Goal: Task Accomplishment & Management: Manage account settings

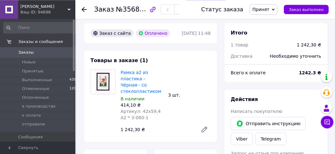
scroll to position [232, 0]
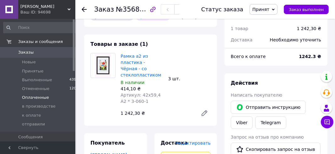
click at [32, 96] on span "Оплаченные" at bounding box center [35, 98] width 27 height 6
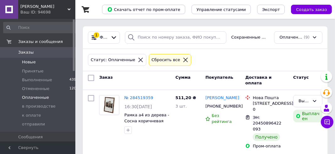
click at [30, 63] on span "Новые" at bounding box center [29, 62] width 14 height 6
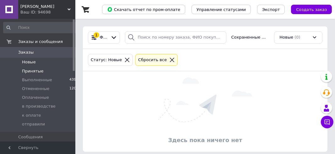
click at [29, 73] on span "Принятые" at bounding box center [33, 71] width 22 height 6
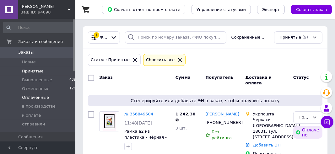
click at [34, 97] on span "Оплаченные" at bounding box center [35, 98] width 27 height 6
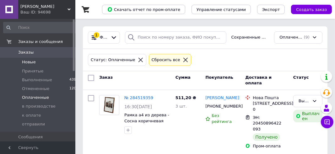
click at [26, 61] on span "Новые" at bounding box center [29, 62] width 14 height 6
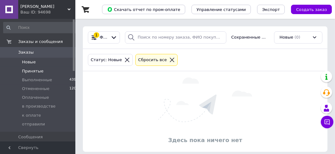
click at [28, 71] on span "Принятые" at bounding box center [33, 71] width 22 height 6
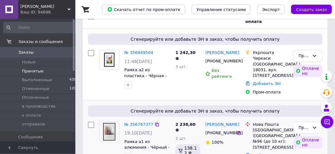
scroll to position [99, 0]
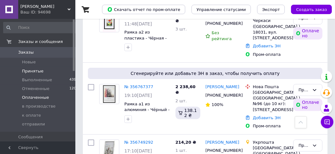
click at [40, 100] on span "Оплаченные" at bounding box center [35, 98] width 27 height 6
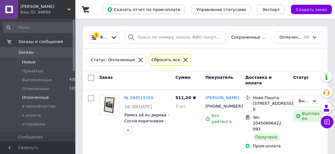
click at [31, 61] on span "Новые" at bounding box center [29, 62] width 14 height 6
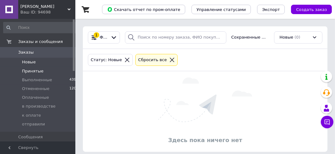
click at [28, 70] on span "Принятые" at bounding box center [33, 71] width 22 height 6
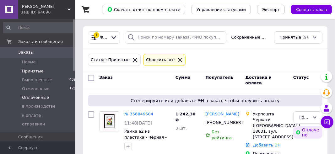
click at [26, 98] on span "Оплаченные" at bounding box center [35, 98] width 27 height 6
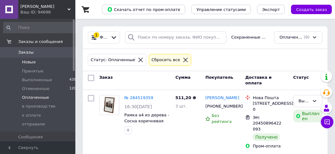
click at [28, 62] on span "Новые" at bounding box center [29, 62] width 14 height 6
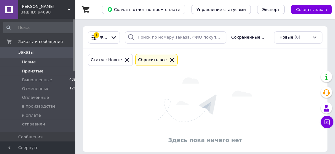
click at [27, 72] on span "Принятые" at bounding box center [33, 71] width 22 height 6
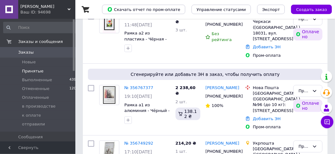
scroll to position [99, 0]
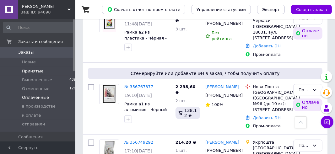
click at [34, 96] on span "Оплаченные" at bounding box center [35, 98] width 27 height 6
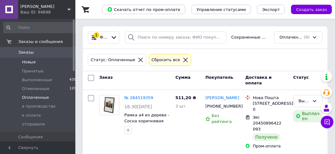
click at [31, 61] on span "Новые" at bounding box center [29, 62] width 14 height 6
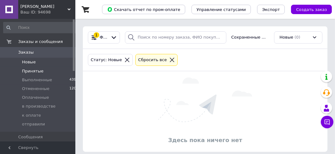
click at [30, 72] on span "Принятые" at bounding box center [33, 71] width 22 height 6
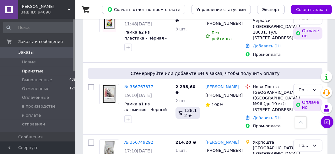
scroll to position [132, 0]
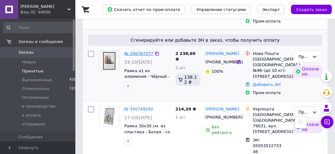
click at [133, 53] on link "№ 356767377" at bounding box center [138, 53] width 29 height 5
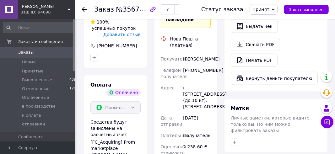
scroll to position [449, 0]
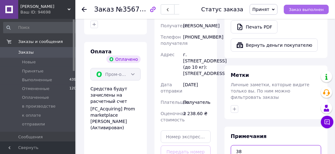
type textarea "38"
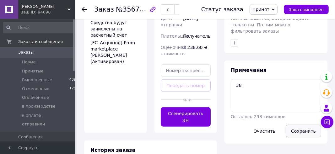
click at [303, 125] on button "Сохранить" at bounding box center [302, 131] width 35 height 13
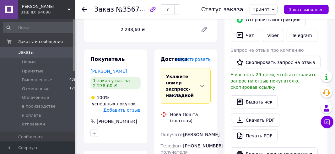
scroll to position [350, 0]
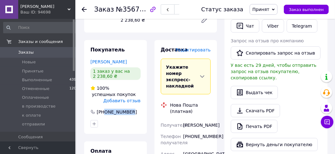
drag, startPoint x: 104, startPoint y: 81, endPoint x: 129, endPoint y: 81, distance: 25.4
click at [129, 109] on div "[PHONE_NUMBER]" at bounding box center [115, 112] width 51 height 6
copy div "0991237373"
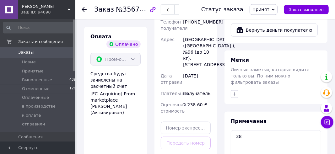
scroll to position [483, 0]
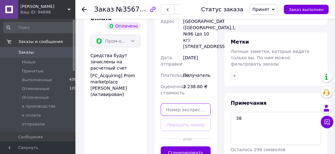
click at [172, 103] on input "text" at bounding box center [186, 109] width 50 height 13
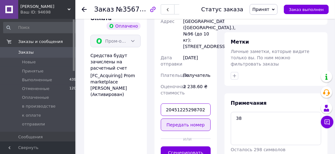
type input "20451225298702"
click at [187, 119] on button "Передать номер" at bounding box center [186, 125] width 50 height 13
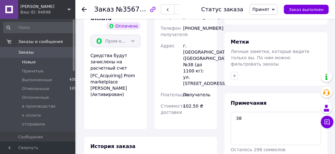
click at [25, 63] on span "Новые" at bounding box center [29, 62] width 14 height 6
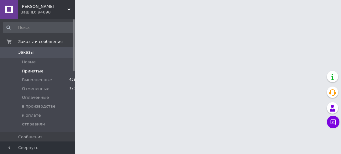
click at [24, 73] on span "Принятые" at bounding box center [33, 71] width 22 height 6
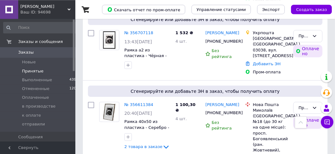
scroll to position [364, 0]
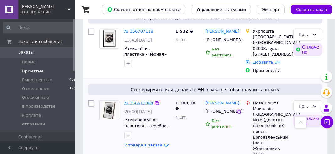
click at [136, 101] on link "№ 356611384" at bounding box center [138, 103] width 29 height 5
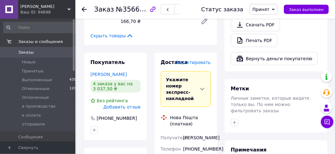
scroll to position [398, 0]
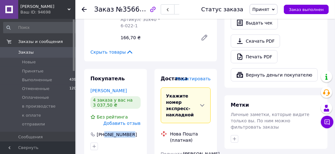
drag, startPoint x: 104, startPoint y: 97, endPoint x: 132, endPoint y: 99, distance: 28.3
click at [132, 131] on div "[PHONE_NUMBER]" at bounding box center [115, 134] width 51 height 6
copy div "0937130621"
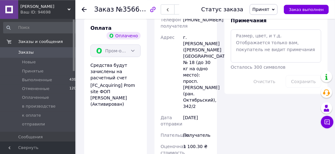
scroll to position [563, 0]
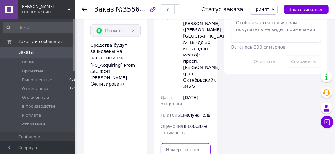
click at [181, 143] on input "text" at bounding box center [186, 149] width 50 height 13
type input "20451225298702"
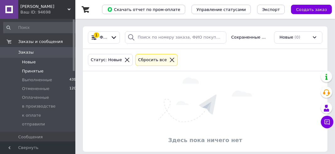
click at [27, 72] on span "Принятые" at bounding box center [33, 71] width 22 height 6
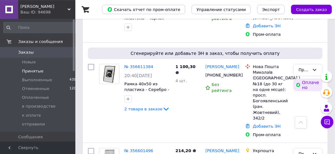
scroll to position [364, 0]
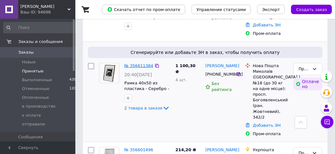
click at [139, 63] on link "№ 356611384" at bounding box center [138, 65] width 29 height 5
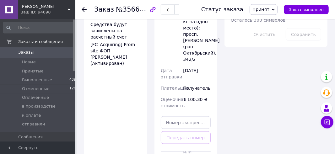
scroll to position [596, 0]
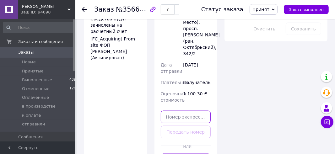
drag, startPoint x: 175, startPoint y: 71, endPoint x: 172, endPoint y: 8, distance: 63.1
click at [176, 111] on input "text" at bounding box center [186, 117] width 50 height 13
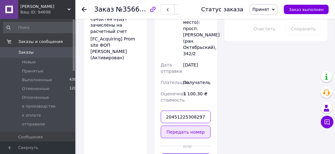
type input "20451225308297"
click at [179, 126] on button "Передать номер" at bounding box center [186, 132] width 50 height 13
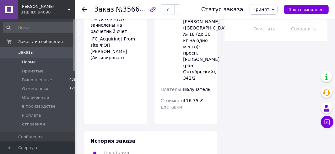
click at [23, 62] on span "Новые" at bounding box center [29, 62] width 14 height 6
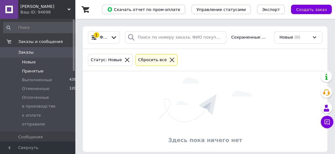
click at [26, 72] on span "Принятые" at bounding box center [33, 71] width 22 height 6
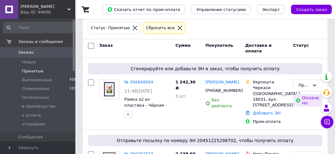
scroll to position [33, 0]
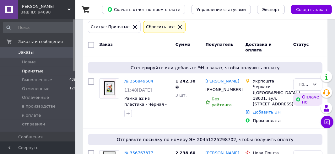
click at [141, 80] on link "№ 356849504" at bounding box center [138, 81] width 29 height 5
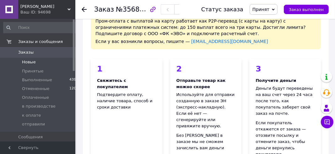
click at [26, 63] on span "Новые" at bounding box center [29, 62] width 14 height 6
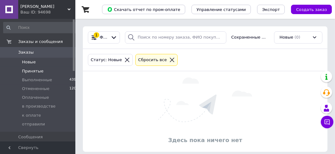
click at [28, 72] on span "Принятые" at bounding box center [33, 71] width 22 height 6
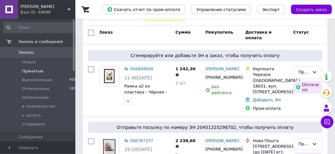
scroll to position [66, 0]
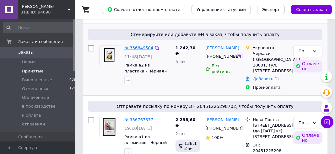
click at [141, 48] on link "№ 356849504" at bounding box center [138, 47] width 29 height 5
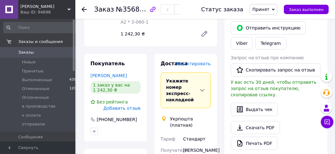
scroll to position [364, 0]
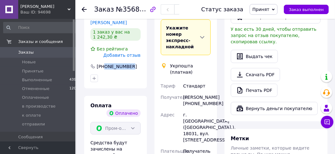
drag, startPoint x: 104, startPoint y: 41, endPoint x: 132, endPoint y: 42, distance: 28.2
click at [132, 63] on div "[PHONE_NUMBER]" at bounding box center [115, 66] width 51 height 6
copy div "0939308700"
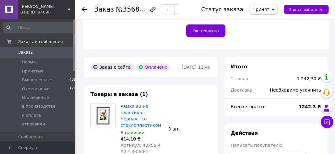
scroll to position [166, 0]
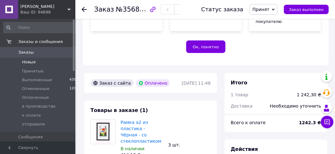
click at [28, 64] on span "Новые" at bounding box center [29, 62] width 14 height 6
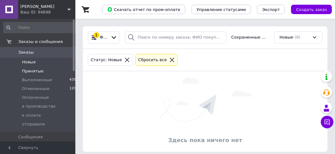
click at [27, 71] on span "Принятые" at bounding box center [33, 71] width 22 height 6
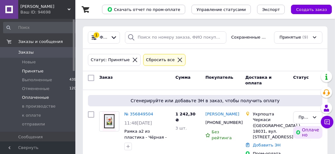
click at [27, 98] on span "Оплаченные" at bounding box center [35, 98] width 27 height 6
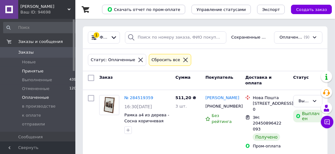
click at [30, 69] on span "Принятые" at bounding box center [33, 71] width 22 height 6
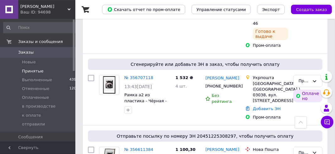
scroll to position [298, 0]
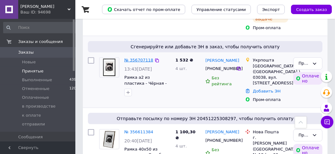
click at [135, 58] on link "№ 356707118" at bounding box center [138, 60] width 29 height 5
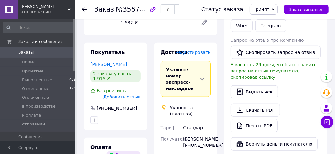
scroll to position [331, 0]
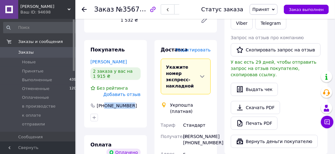
drag, startPoint x: 104, startPoint y: 75, endPoint x: 131, endPoint y: 75, distance: 26.3
click at [131, 103] on div "[PHONE_NUMBER]" at bounding box center [115, 106] width 51 height 6
copy div "0970299488"
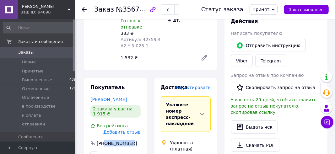
scroll to position [232, 0]
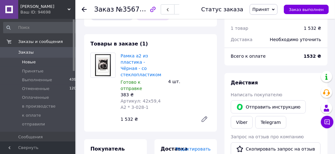
click at [25, 63] on span "Новые" at bounding box center [29, 62] width 14 height 6
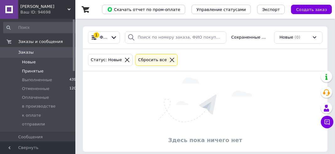
click at [26, 70] on span "Принятые" at bounding box center [33, 71] width 22 height 6
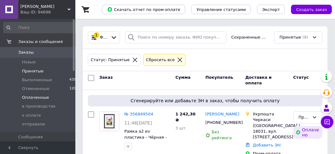
click at [27, 98] on span "Оплаченные" at bounding box center [35, 98] width 27 height 6
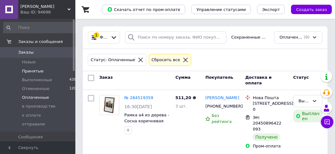
click at [26, 71] on span "Принятые" at bounding box center [33, 71] width 22 height 6
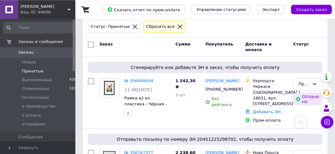
scroll to position [33, 0]
click at [26, 98] on span "Оплаченные" at bounding box center [35, 98] width 27 height 6
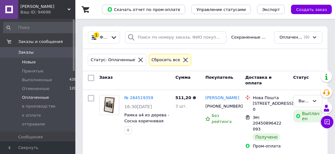
click at [26, 63] on span "Новые" at bounding box center [29, 62] width 14 height 6
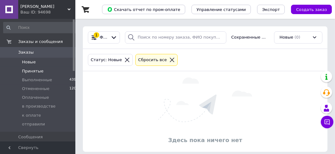
click at [25, 72] on span "Принятые" at bounding box center [33, 71] width 22 height 6
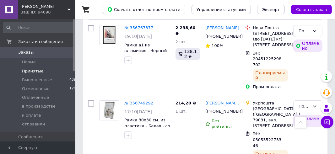
scroll to position [198, 0]
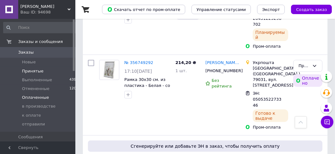
click at [29, 98] on span "Оплаченные" at bounding box center [35, 98] width 27 height 6
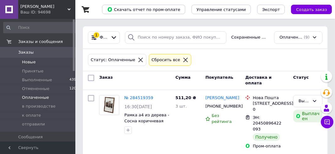
click at [26, 64] on span "Новые" at bounding box center [29, 62] width 14 height 6
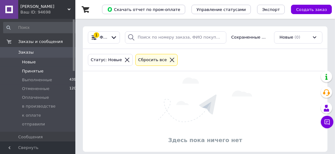
click at [28, 74] on span "Принятые" at bounding box center [33, 71] width 22 height 6
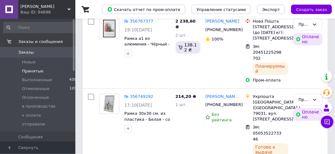
scroll to position [166, 0]
